Goal: Find specific page/section: Find specific page/section

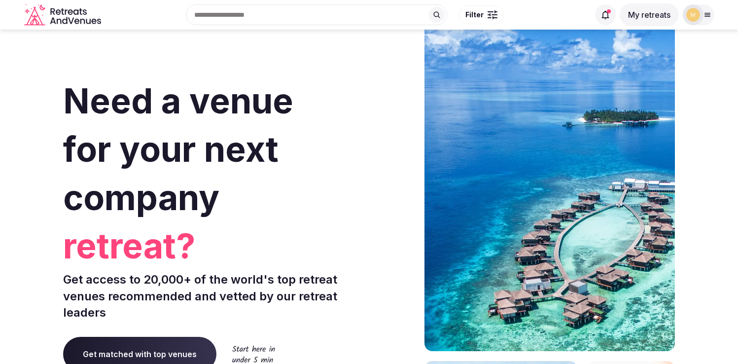
click at [648, 14] on button "My retreats" at bounding box center [648, 14] width 59 height 23
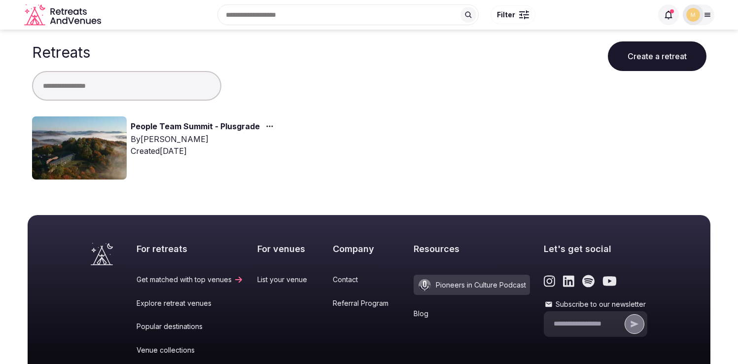
click at [667, 22] on span at bounding box center [668, 14] width 21 height 21
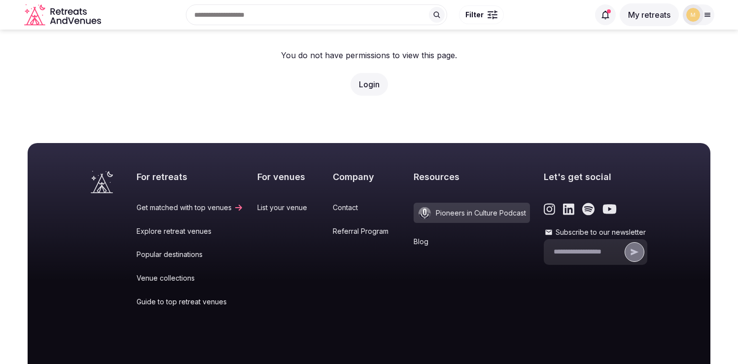
click at [602, 12] on icon at bounding box center [605, 15] width 10 height 10
click at [646, 20] on button "My retreats" at bounding box center [648, 14] width 59 height 23
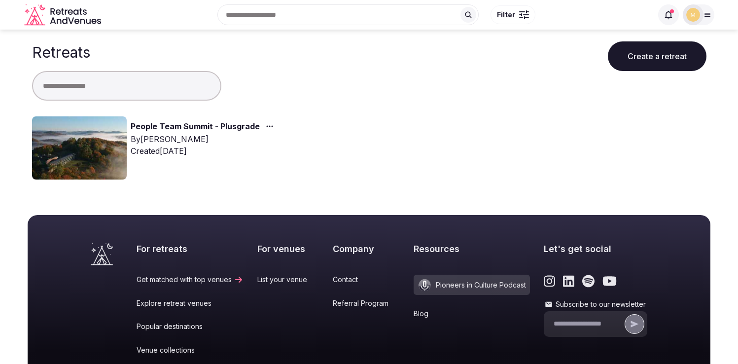
click at [668, 16] on icon at bounding box center [668, 15] width 10 height 10
